Goal: Transaction & Acquisition: Purchase product/service

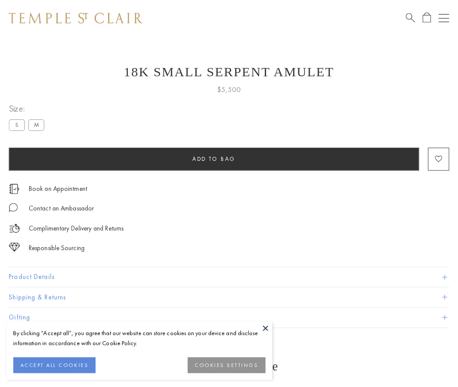
scroll to position [27, 0]
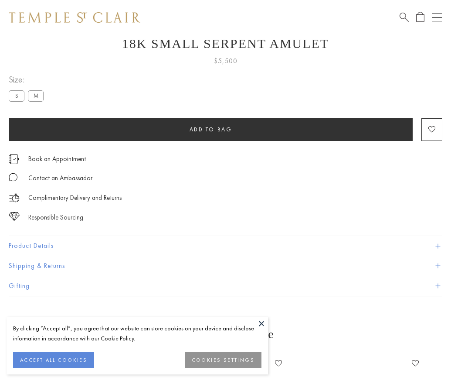
click at [211, 129] on span "Add to bag" at bounding box center [211, 129] width 43 height 7
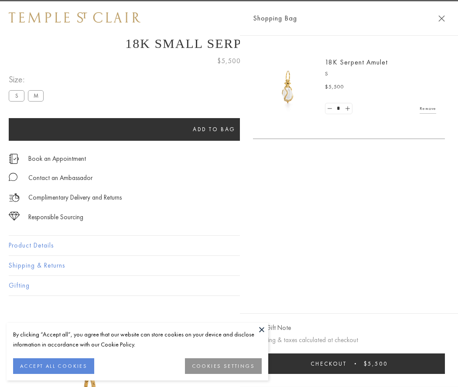
click at [371, 364] on button "Checkout $5,500" at bounding box center [349, 364] width 192 height 20
